Goal: Information Seeking & Learning: Learn about a topic

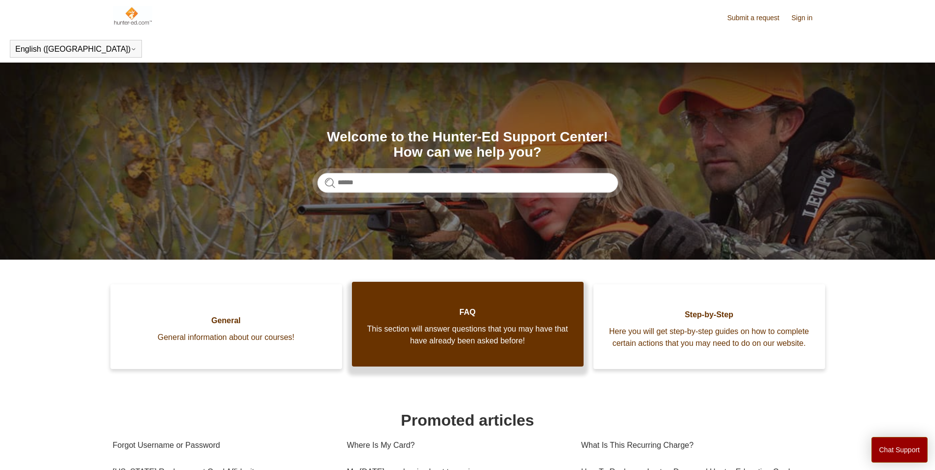
click at [467, 343] on span "This section will answer questions that you may have that have already been ask…" at bounding box center [468, 335] width 202 height 24
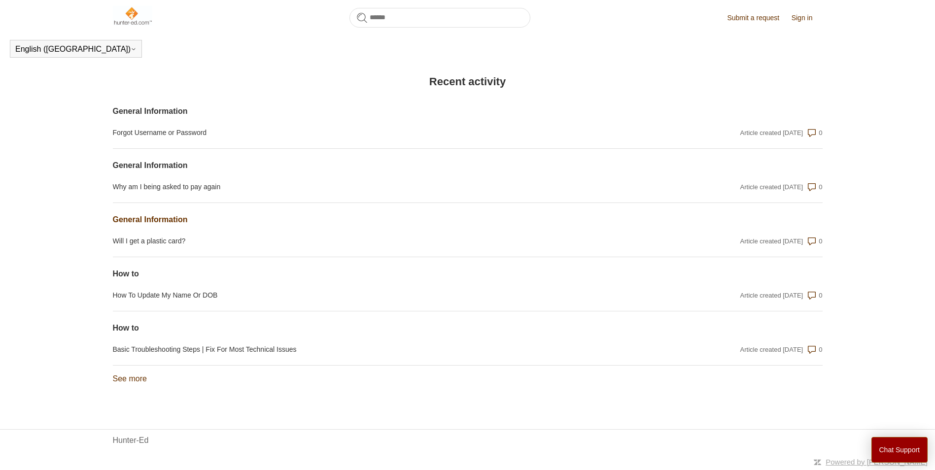
scroll to position [692, 0]
click at [135, 378] on link "See more items from recent activity" at bounding box center [130, 379] width 34 height 8
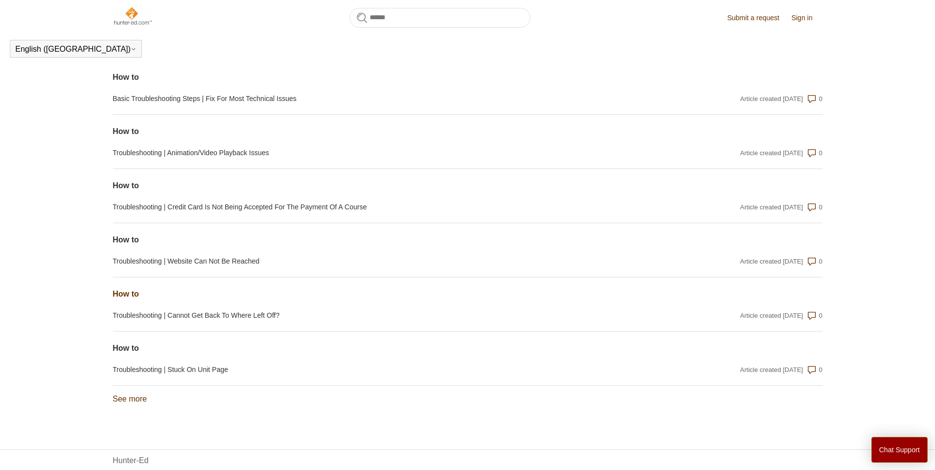
scroll to position [963, 0]
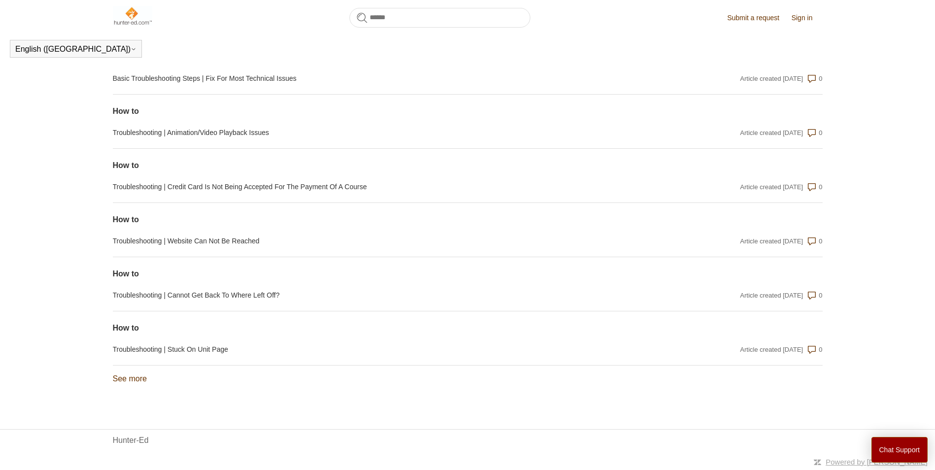
click at [121, 375] on link "See more items from recent activity" at bounding box center [130, 379] width 34 height 8
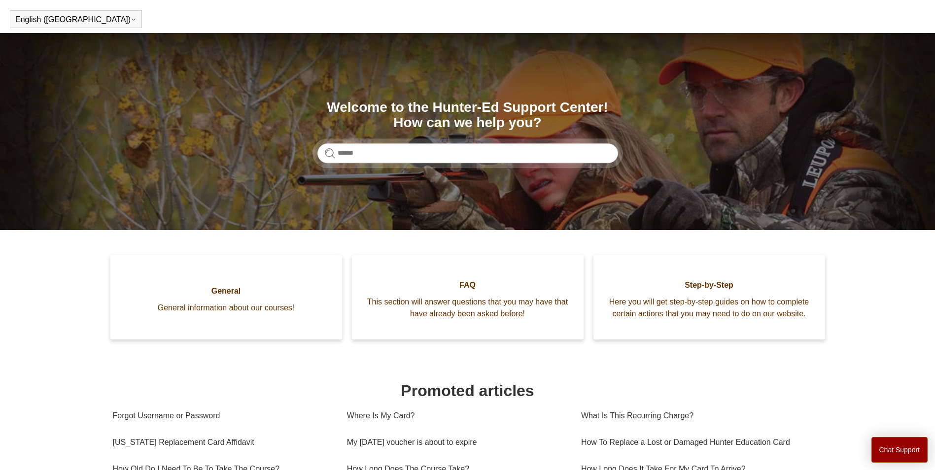
scroll to position [0, 0]
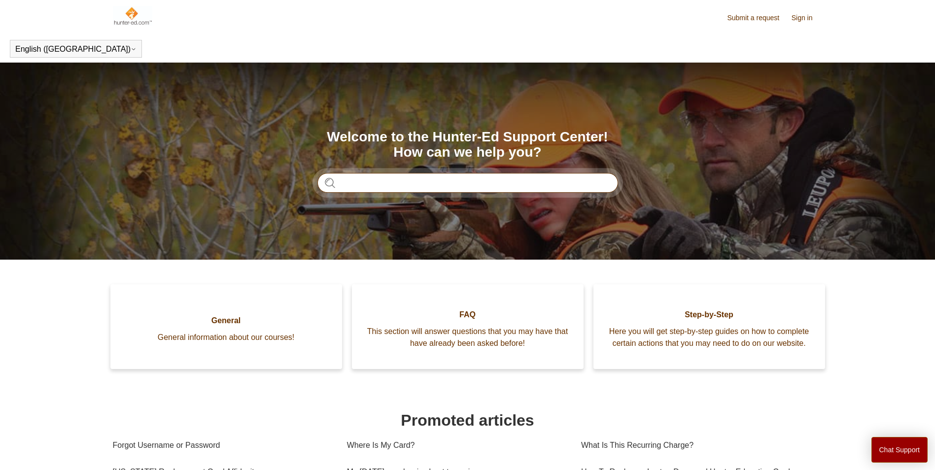
click at [389, 189] on input "Search" at bounding box center [467, 183] width 301 height 20
type input "**********"
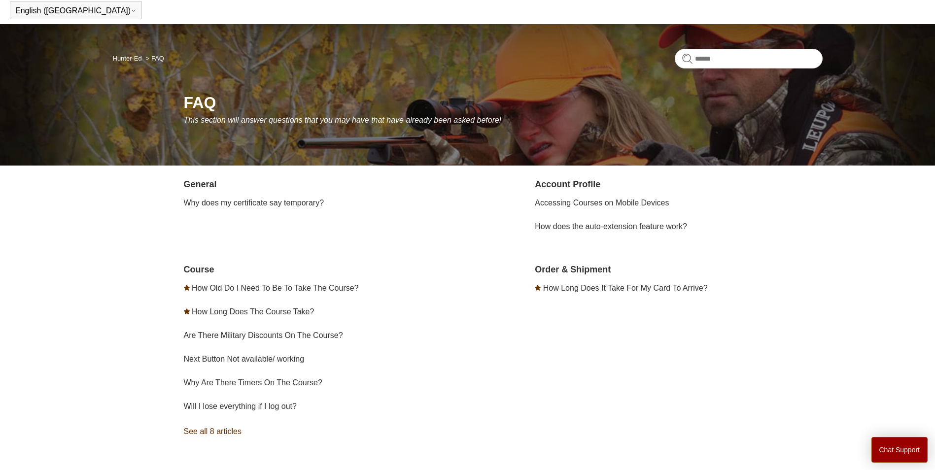
scroll to position [108, 0]
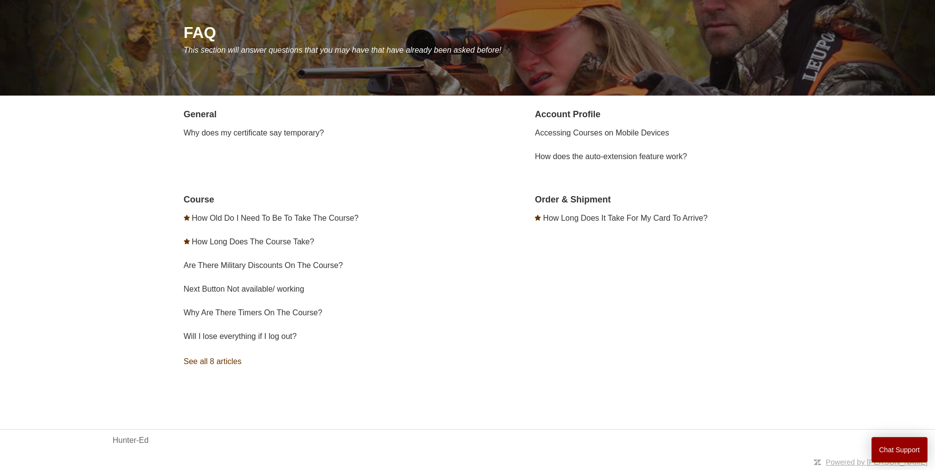
click at [220, 361] on link "See all 8 articles" at bounding box center [327, 361] width 287 height 27
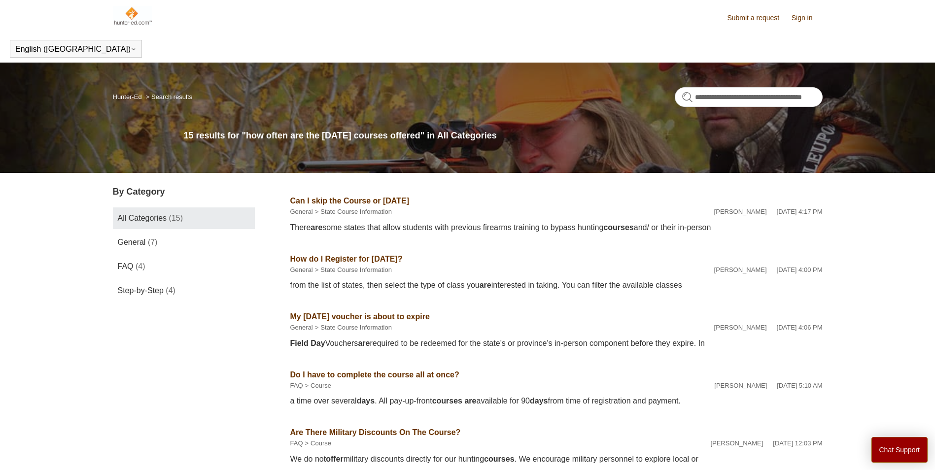
click at [754, 19] on link "Submit a request" at bounding box center [758, 18] width 62 height 10
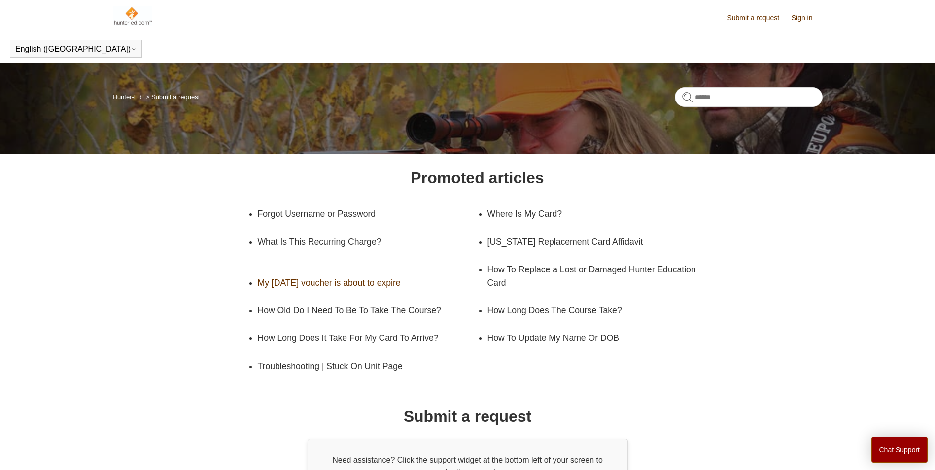
click at [325, 285] on link "My [DATE] voucher is about to expire" at bounding box center [360, 283] width 205 height 28
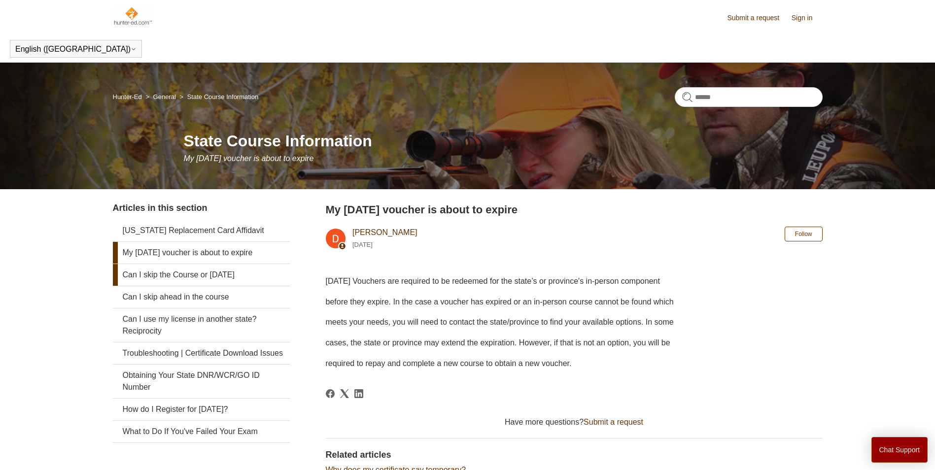
click at [166, 272] on link "Can I skip the Course or [DATE]" at bounding box center [201, 275] width 177 height 22
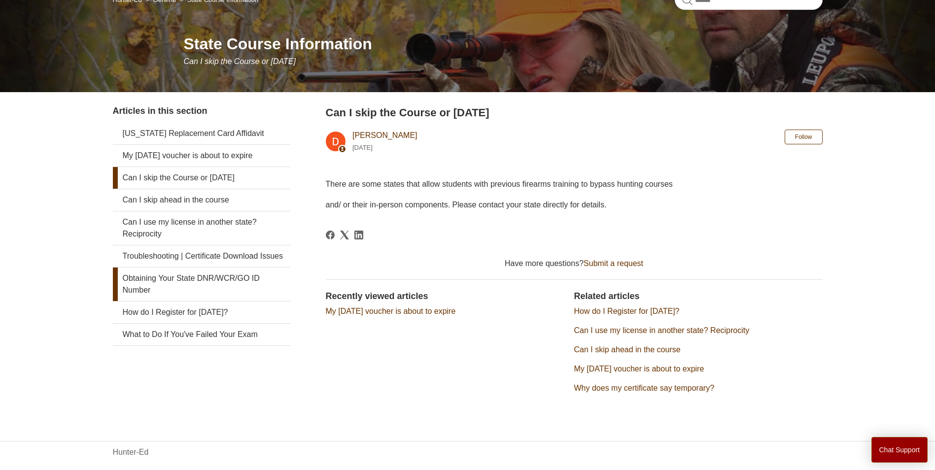
scroll to position [109, 0]
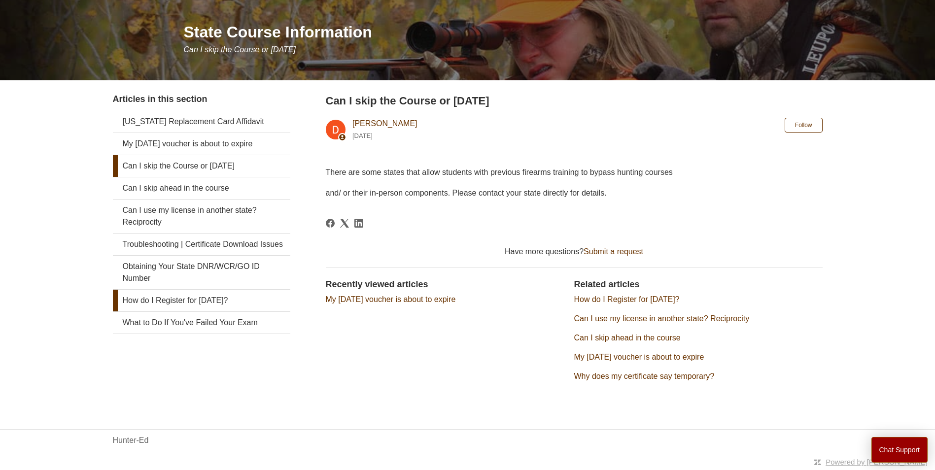
click at [192, 311] on link "How do I Register for Field Day?" at bounding box center [201, 301] width 177 height 22
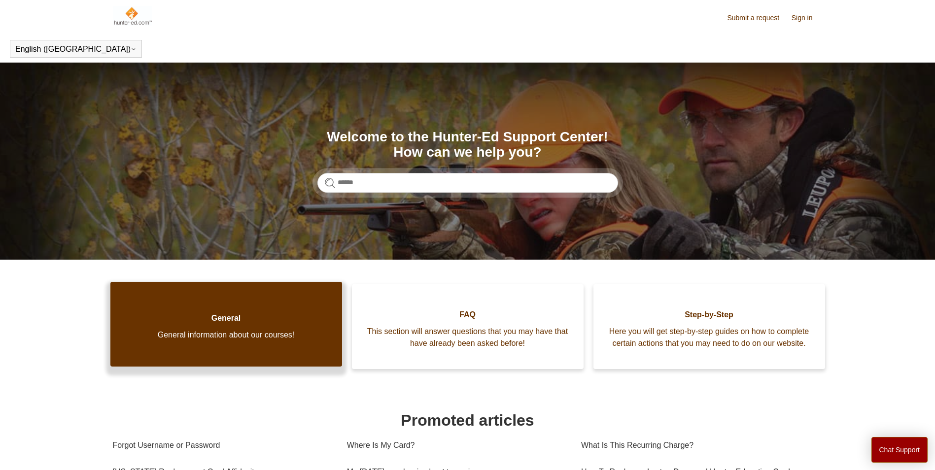
click at [219, 324] on span "General" at bounding box center [226, 318] width 202 height 12
